Goal: Transaction & Acquisition: Purchase product/service

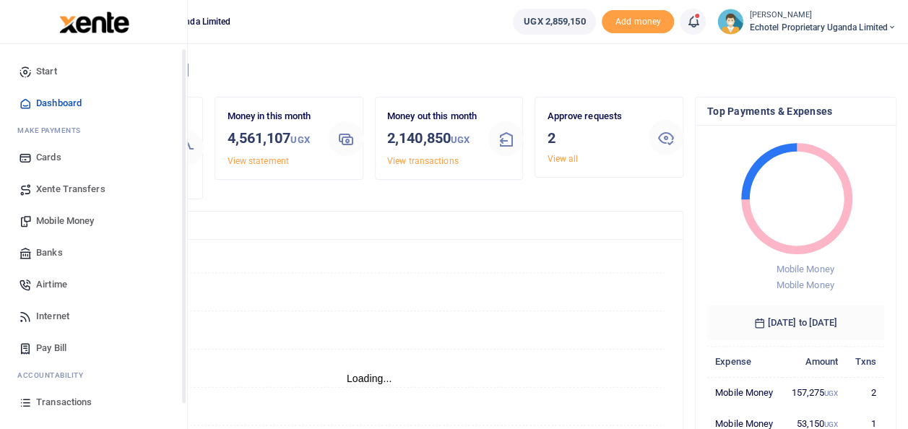
scroll to position [72, 0]
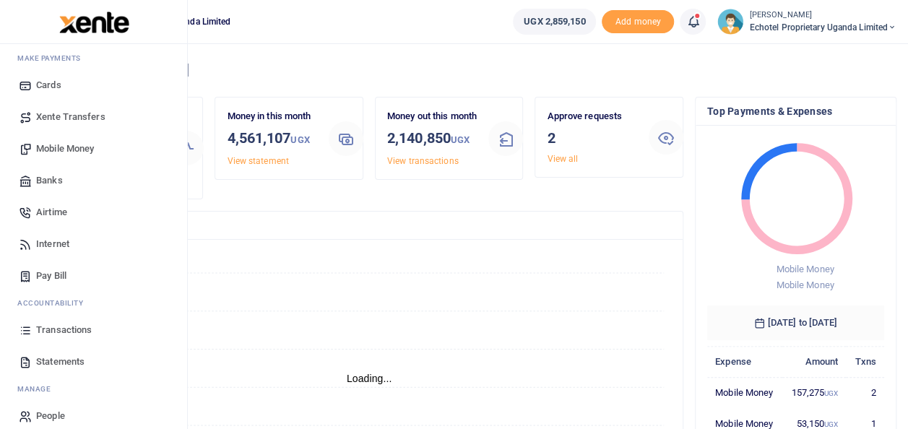
click at [66, 145] on span "Mobile Money" at bounding box center [65, 149] width 58 height 14
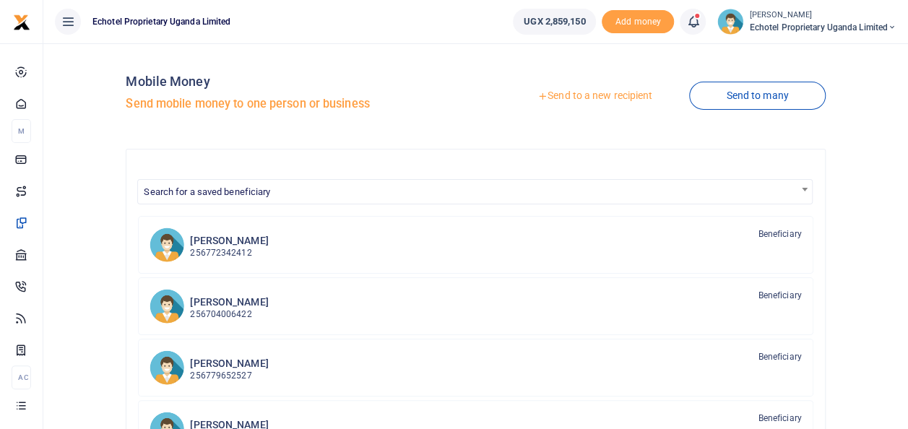
click at [588, 96] on link "Send to a new recipient" at bounding box center [595, 96] width 189 height 26
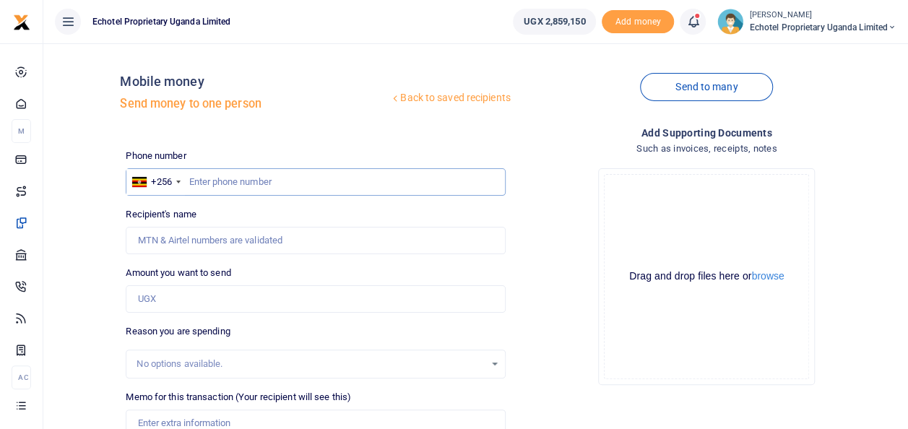
click at [222, 181] on input "text" at bounding box center [315, 181] width 379 height 27
type input "756037309"
type input "[PERSON_NAME]"
type input "756037309"
click at [141, 298] on input "Amount you want to send" at bounding box center [315, 298] width 379 height 27
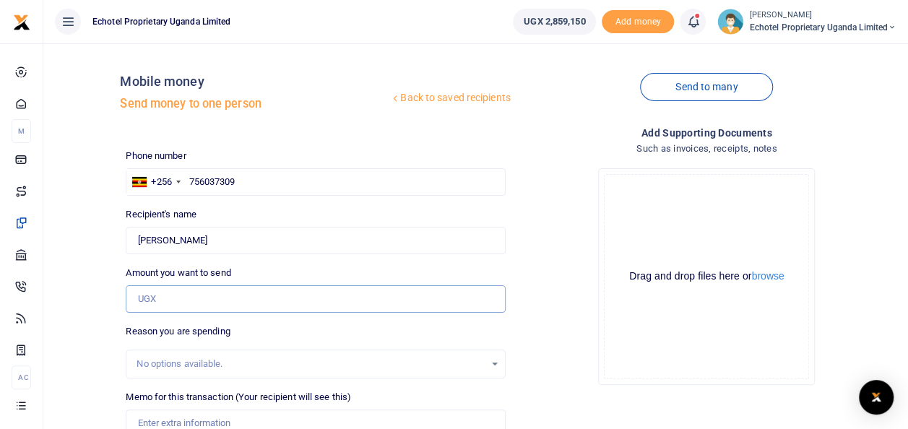
paste input "259,600.00"
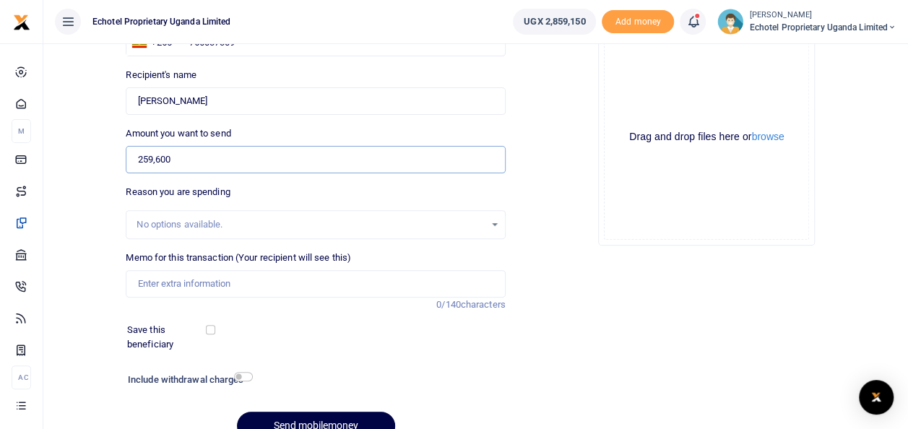
scroll to position [144, 0]
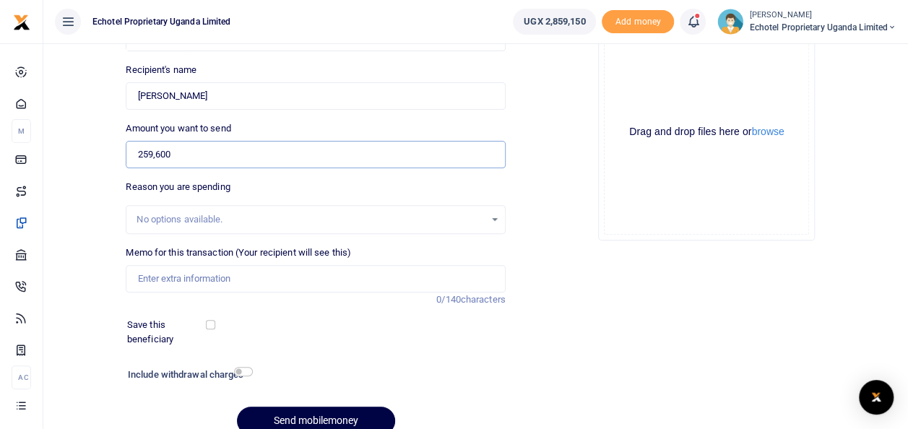
type input "259,600"
click at [158, 279] on input "Memo for this transaction (Your recipient will see this)" at bounding box center [315, 278] width 379 height 27
click at [177, 276] on input "Repair of laptop Samule" at bounding box center [315, 278] width 379 height 27
click at [282, 273] on input "Repair of Samules'laptop Samule" at bounding box center [315, 278] width 379 height 27
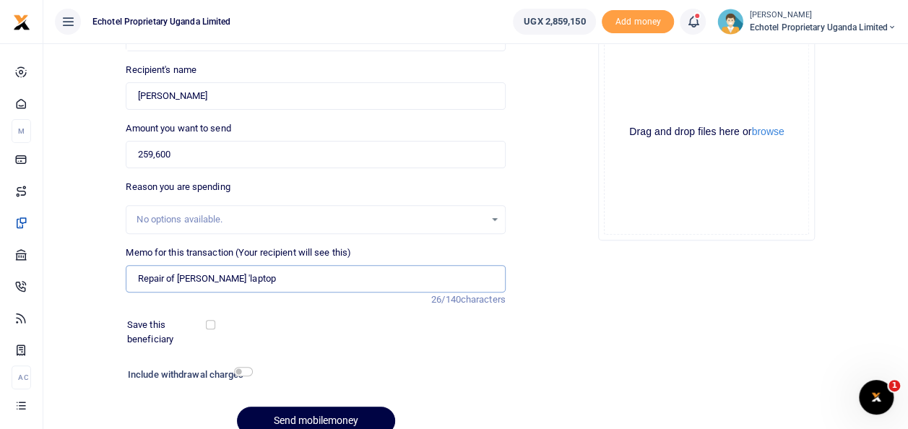
type input "Repair of Samules 'laptop"
click at [237, 374] on input "checkbox" at bounding box center [243, 371] width 19 height 9
checkbox input "true"
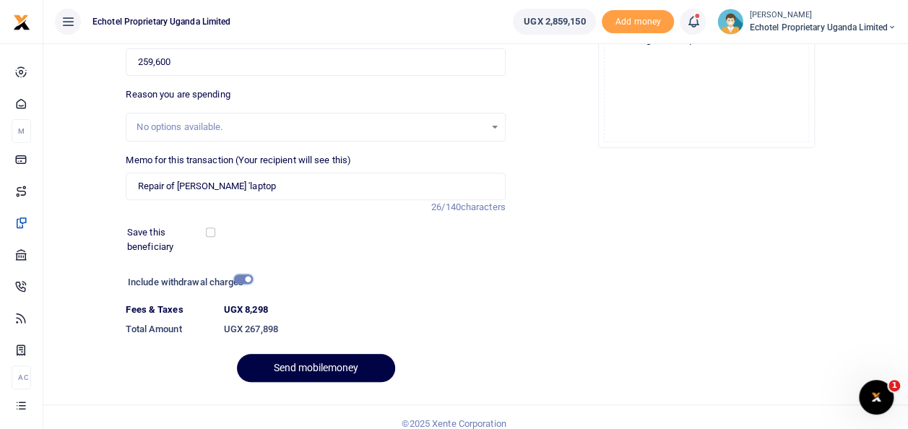
scroll to position [249, 0]
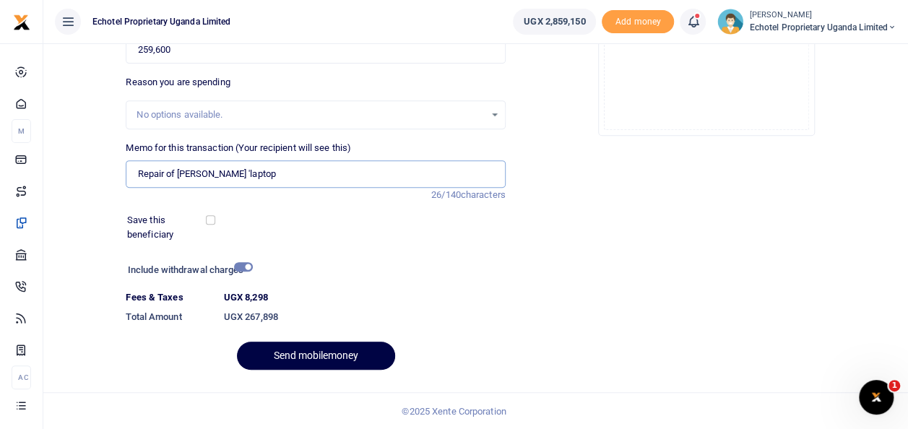
click at [270, 170] on input "Repair of Samules 'laptop" at bounding box center [315, 173] width 379 height 27
click at [218, 170] on input "Repair of Samules 'laptop" at bounding box center [315, 173] width 379 height 27
click at [259, 176] on input "Repair of Samules laptop" at bounding box center [315, 173] width 379 height 27
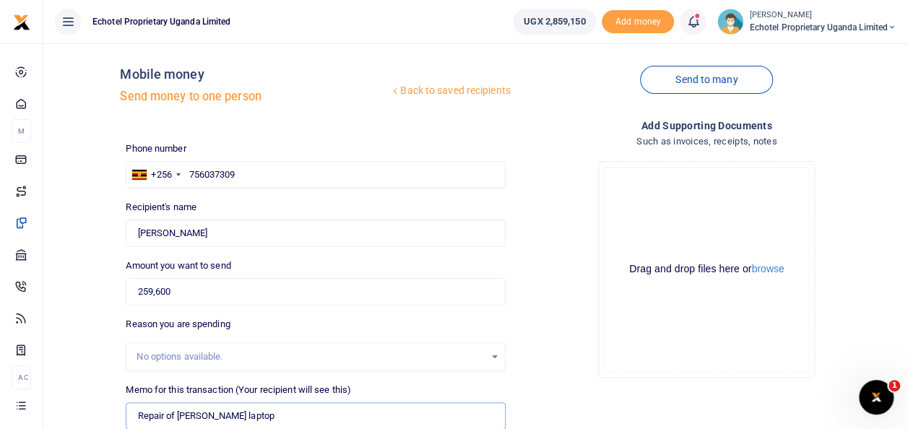
scroll to position [0, 0]
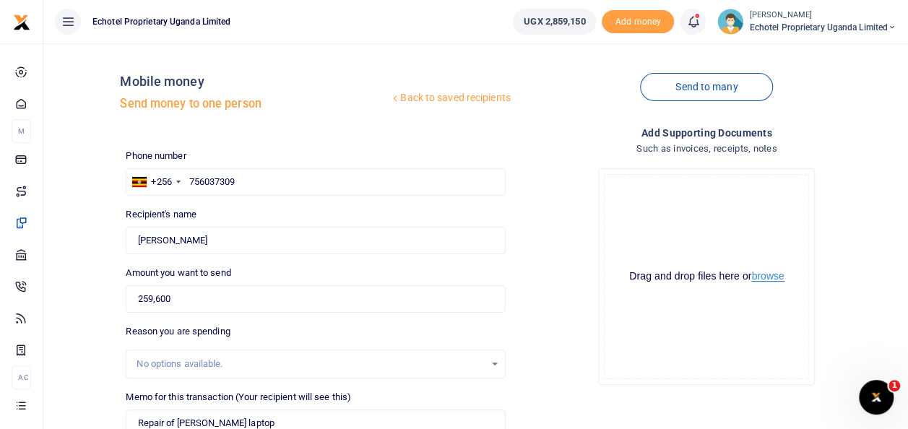
click at [766, 276] on button "browse" at bounding box center [767, 276] width 33 height 11
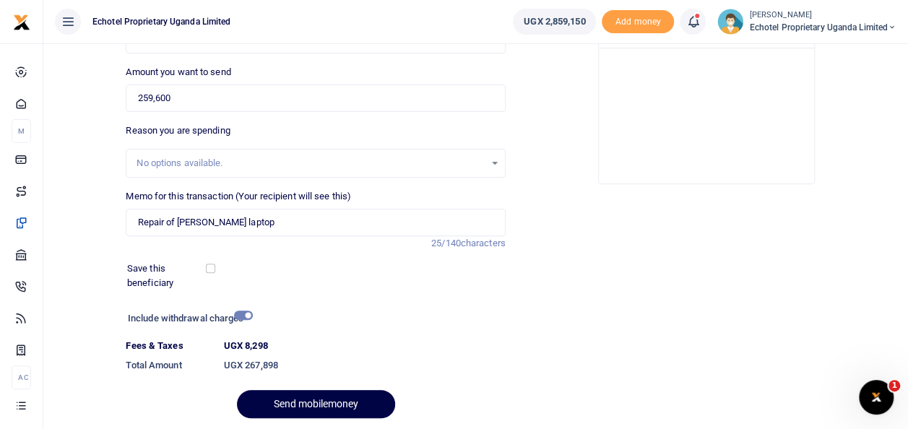
scroll to position [217, 0]
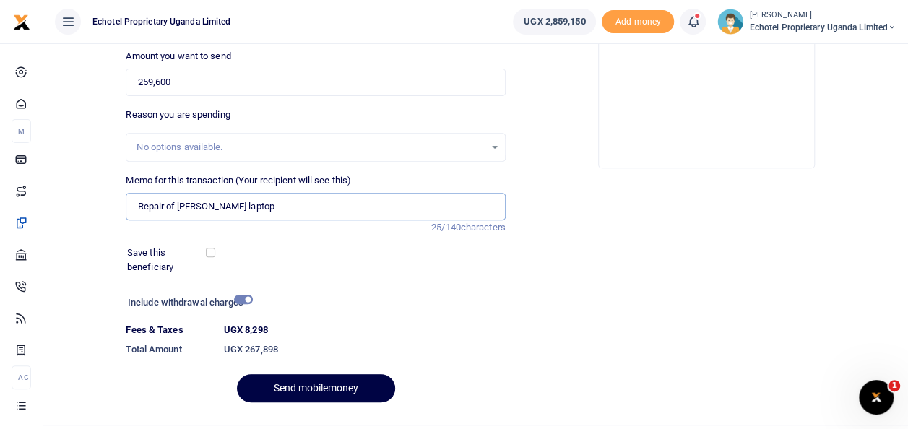
click at [263, 201] on input "Repair of Samules laptop" at bounding box center [315, 206] width 379 height 27
click at [214, 207] on input "Repair of Samules laptop Display chip" at bounding box center [315, 206] width 379 height 27
click at [241, 204] on input "Repair of [PERSON_NAME] laptop Display chip" at bounding box center [315, 206] width 379 height 27
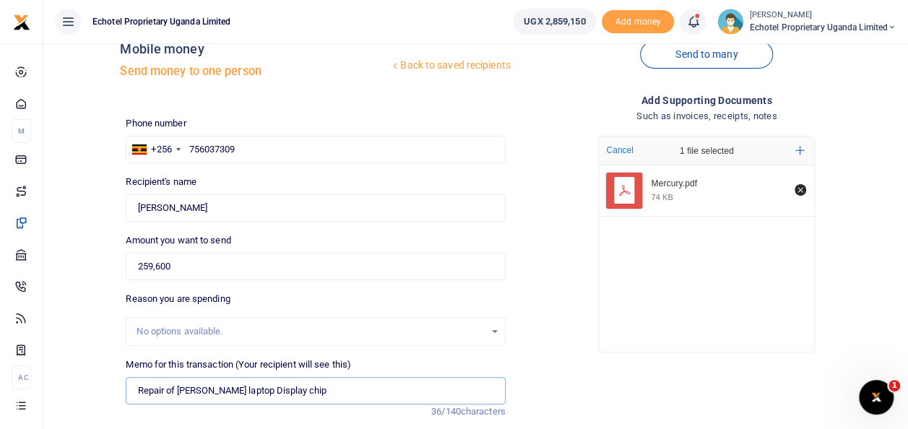
scroll to position [249, 0]
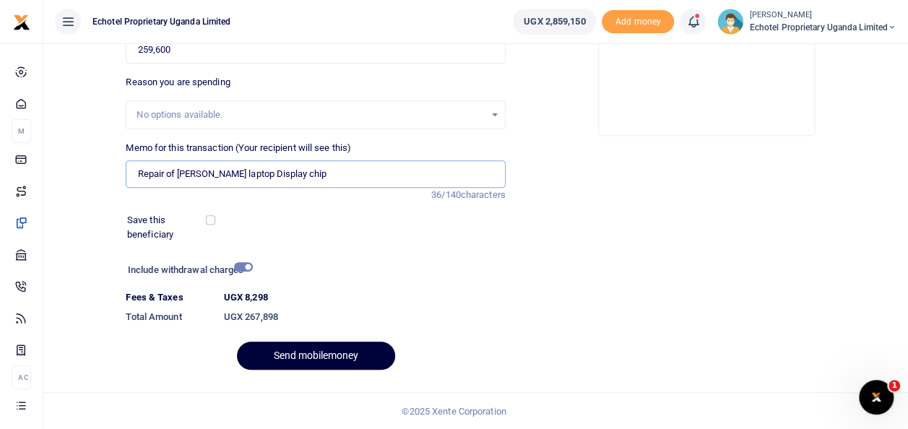
type input "Repair of [PERSON_NAME] laptop Display chip"
click at [306, 355] on button "Send mobilemoney" at bounding box center [316, 356] width 158 height 28
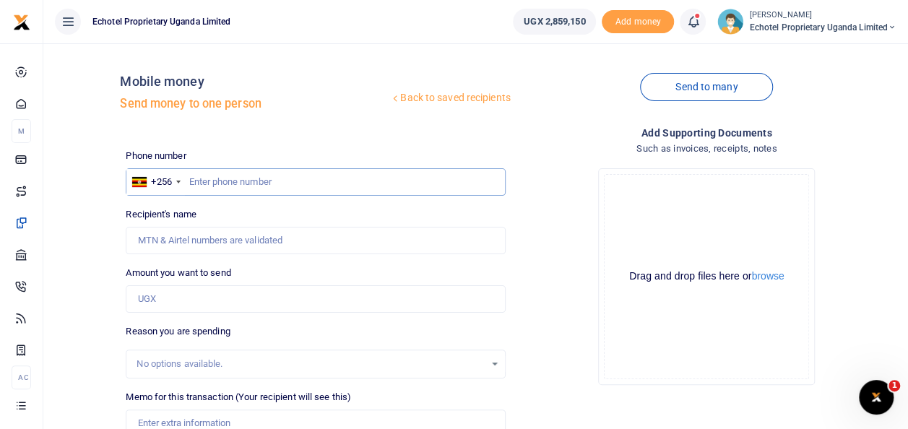
click at [196, 177] on input "text" at bounding box center [315, 181] width 379 height 27
click at [191, 240] on input "Recipient's name" at bounding box center [315, 240] width 379 height 27
type input "W"
click at [256, 243] on input "Recipient's name" at bounding box center [315, 240] width 379 height 27
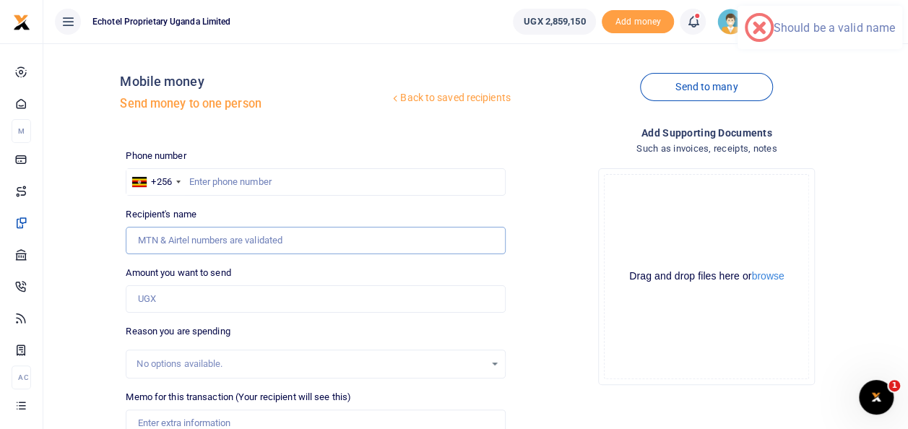
type input "Walusimbi Julius Mark"
click at [196, 179] on input "0774275041" at bounding box center [315, 181] width 379 height 27
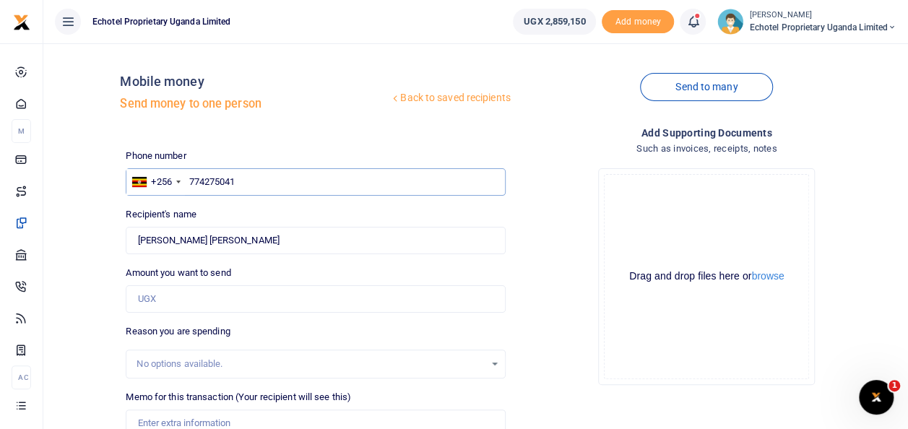
type input "774275041"
click at [137, 298] on input "Amount you want to send" at bounding box center [315, 298] width 379 height 27
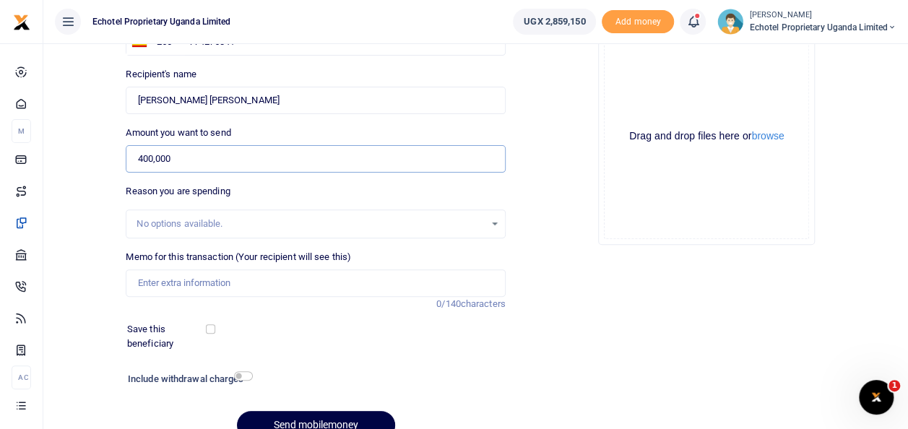
scroll to position [144, 0]
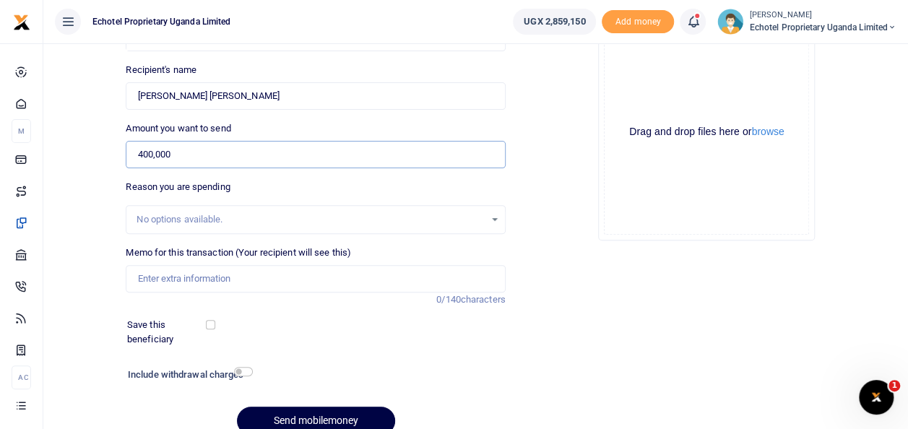
type input "400,000"
click at [157, 272] on input "Memo for this transaction (Your recipient will see this)" at bounding box center [315, 278] width 379 height 27
type input "Top up for saver room and Sales lights"
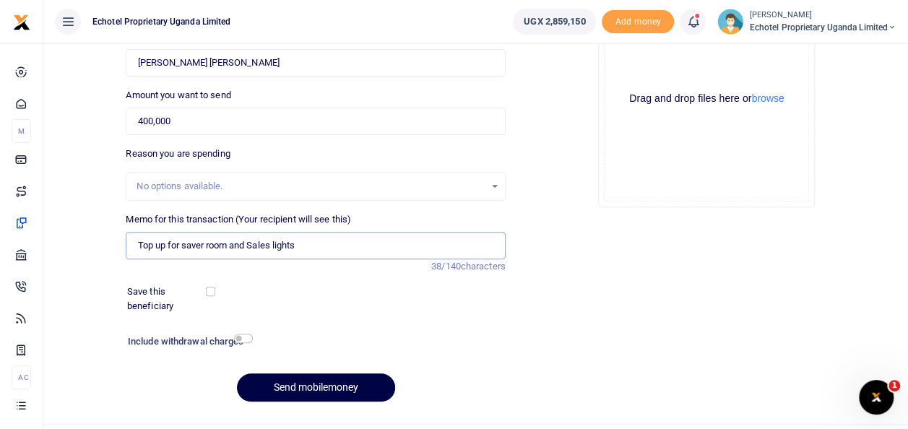
scroll to position [209, 0]
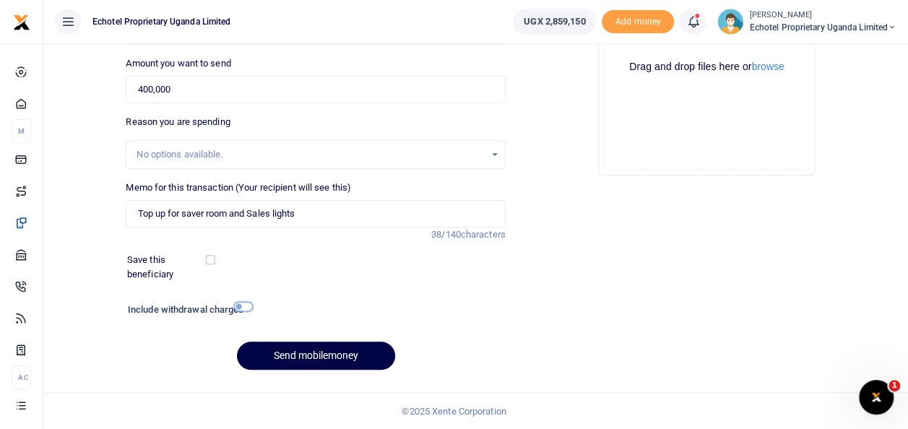
click at [237, 304] on input "checkbox" at bounding box center [243, 306] width 19 height 9
checkbox input "true"
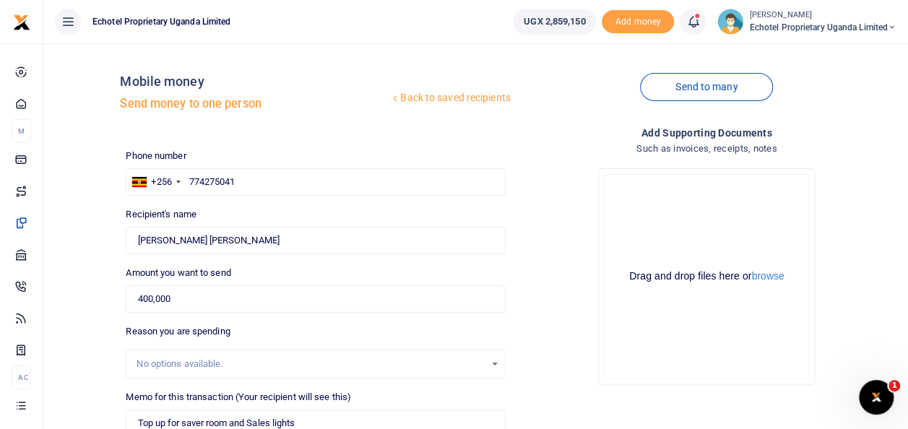
scroll to position [249, 0]
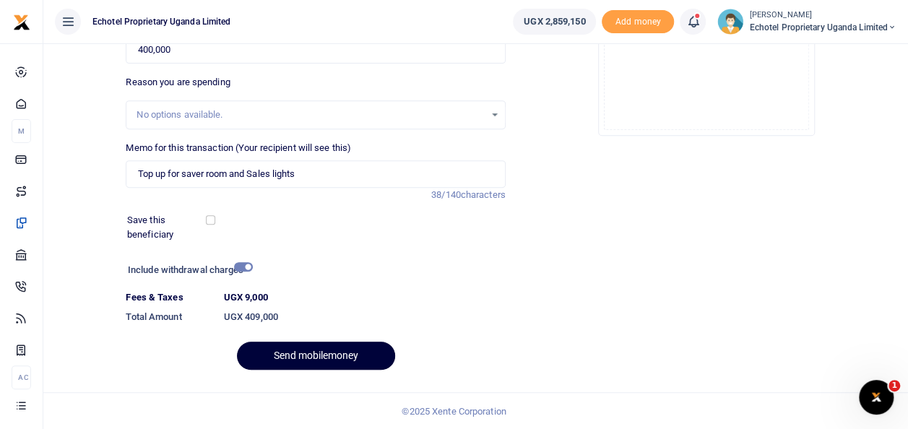
click at [352, 345] on button "Send mobilemoney" at bounding box center [316, 356] width 158 height 28
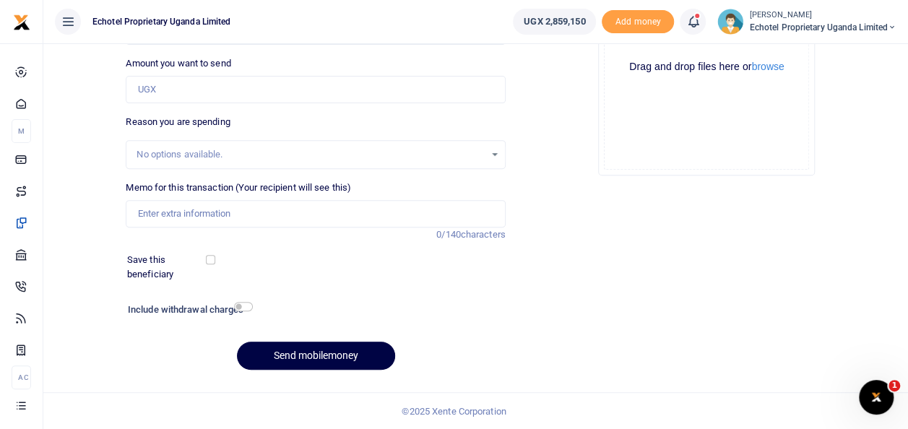
click at [620, 225] on div "Add supporting Documents Such as invoices, receipts, notes Drop your files here…" at bounding box center [706, 148] width 391 height 466
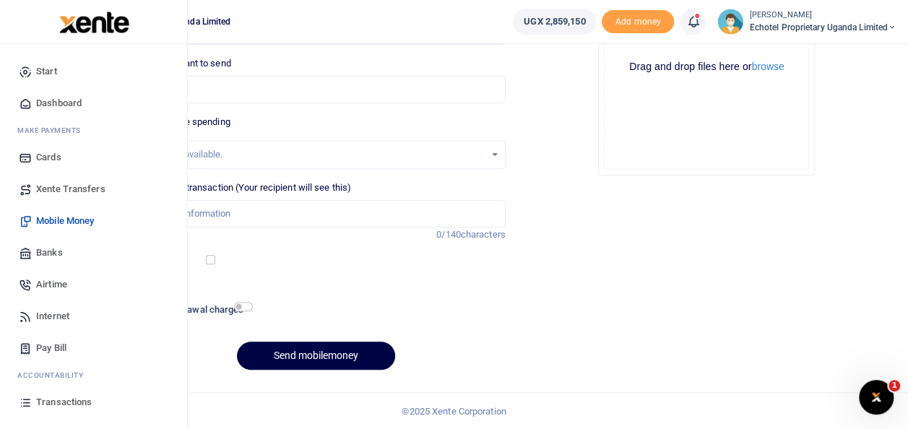
click at [56, 395] on span "Transactions" at bounding box center [64, 402] width 56 height 14
